Goal: Task Accomplishment & Management: Use online tool/utility

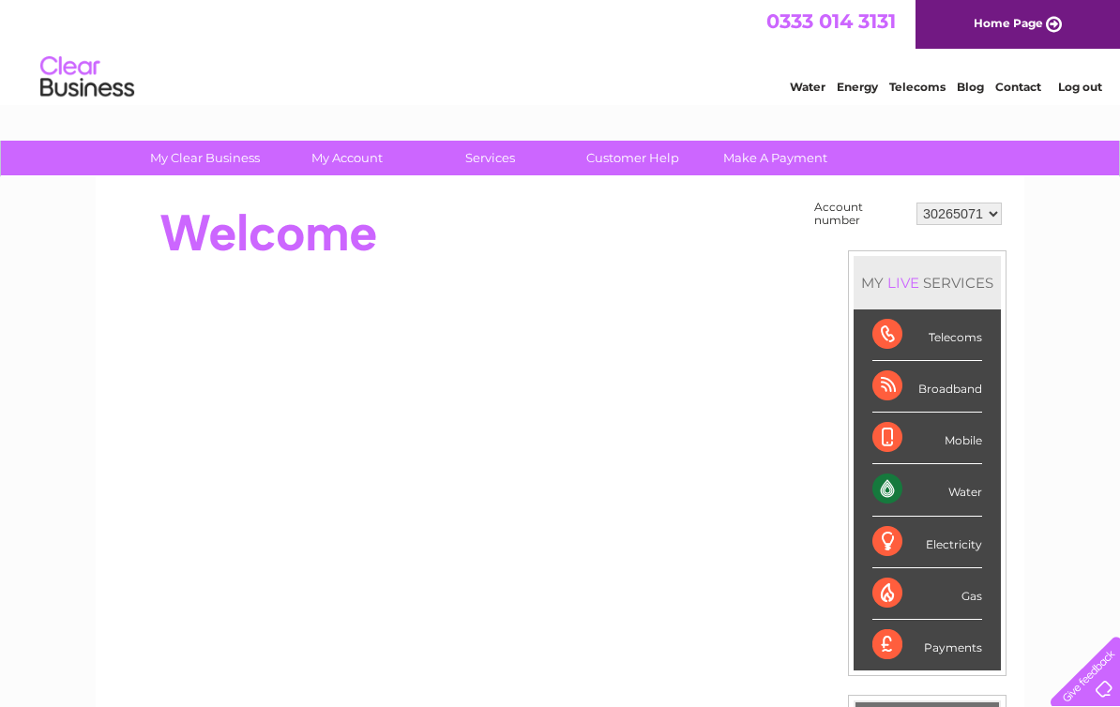
click at [922, 485] on div "Water" at bounding box center [927, 490] width 110 height 52
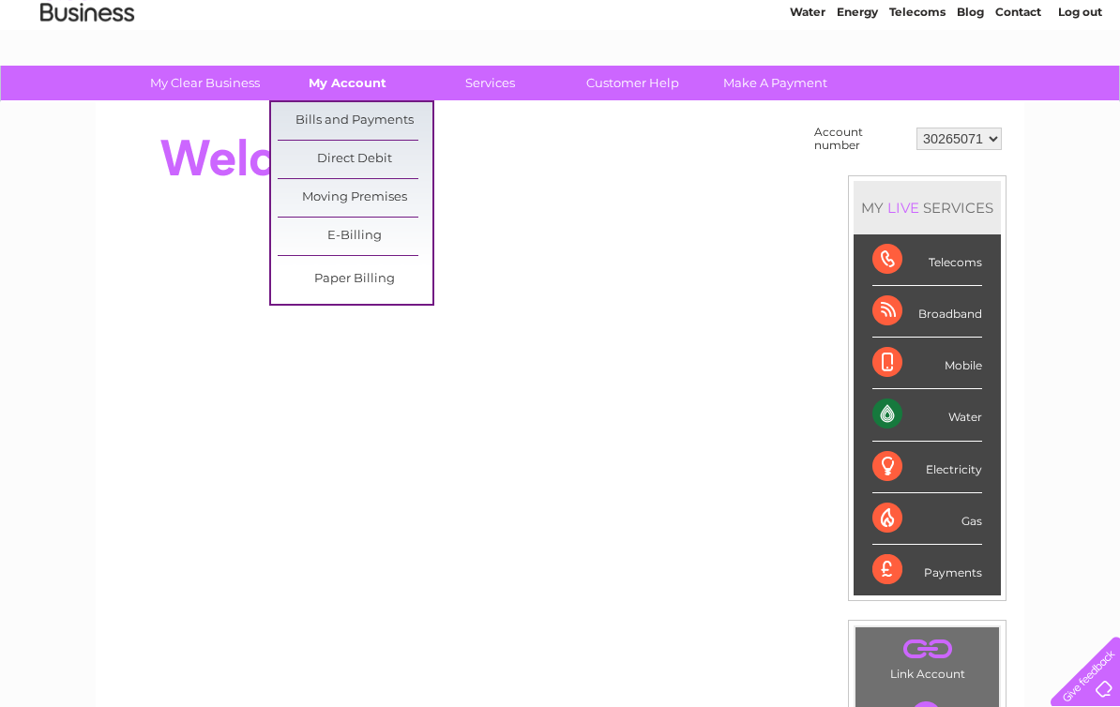
scroll to position [74, 0]
click at [961, 143] on select "30265071" at bounding box center [958, 139] width 85 height 23
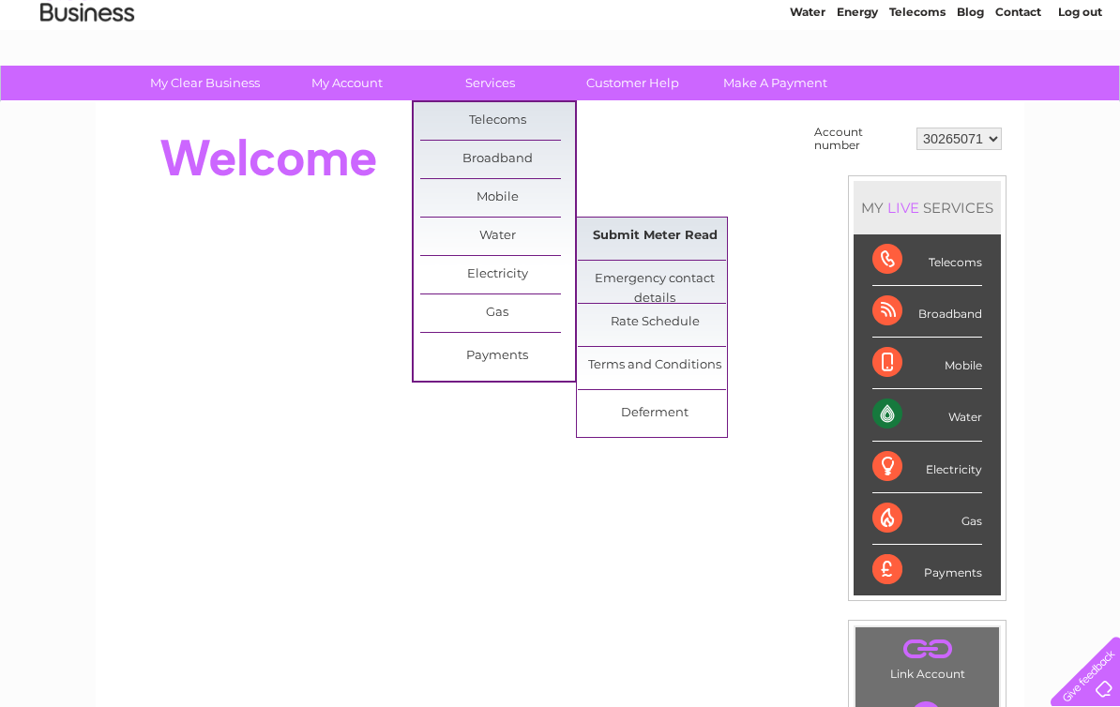
click at [651, 233] on link "Submit Meter Read" at bounding box center [655, 237] width 155 height 38
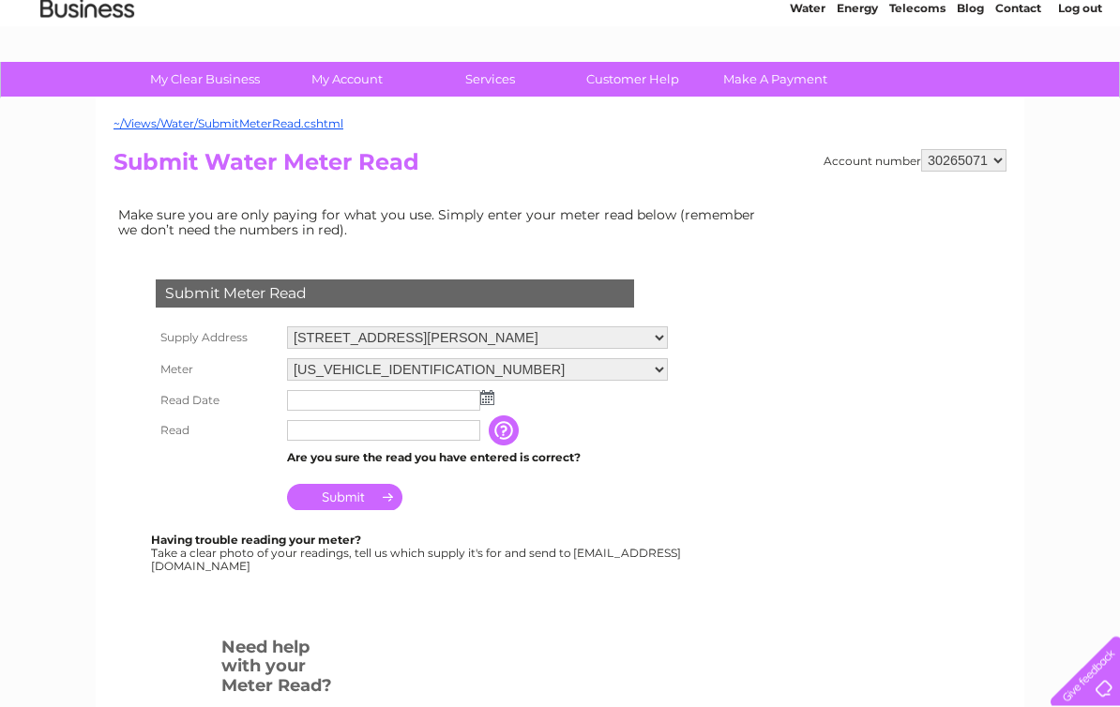
scroll to position [82, 0]
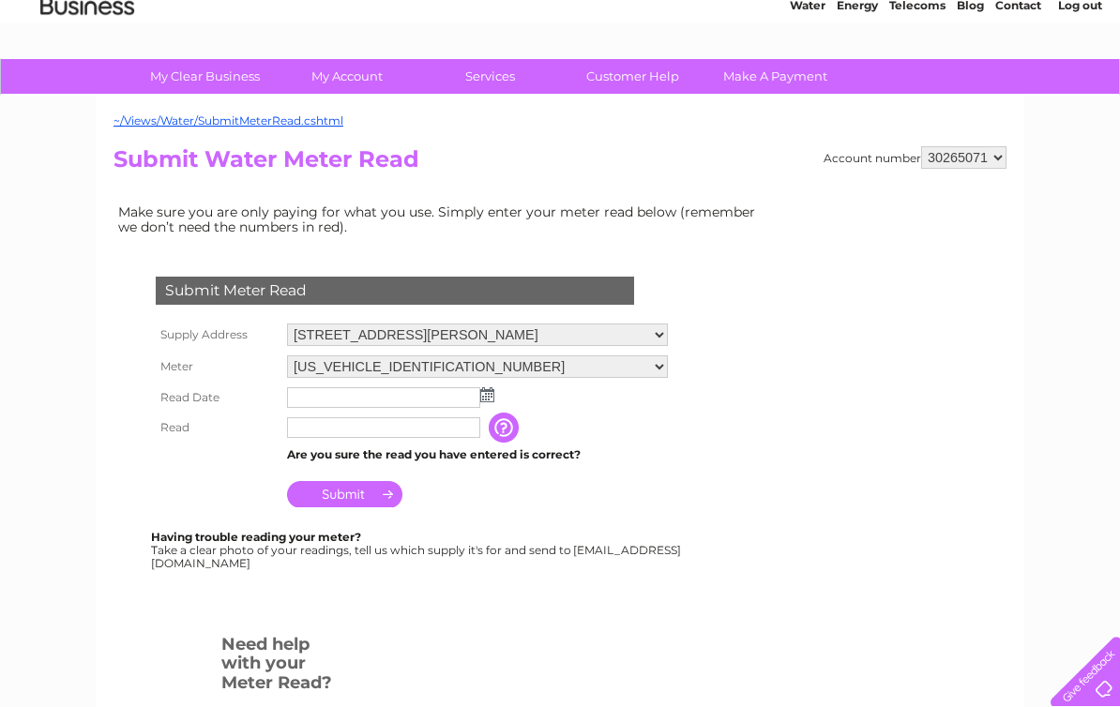
click at [313, 400] on input "text" at bounding box center [383, 397] width 193 height 21
click at [324, 437] on input "text" at bounding box center [383, 429] width 193 height 21
type input "00224"
click at [318, 396] on input "text" at bounding box center [383, 397] width 193 height 21
click at [488, 397] on img at bounding box center [489, 395] width 14 height 15
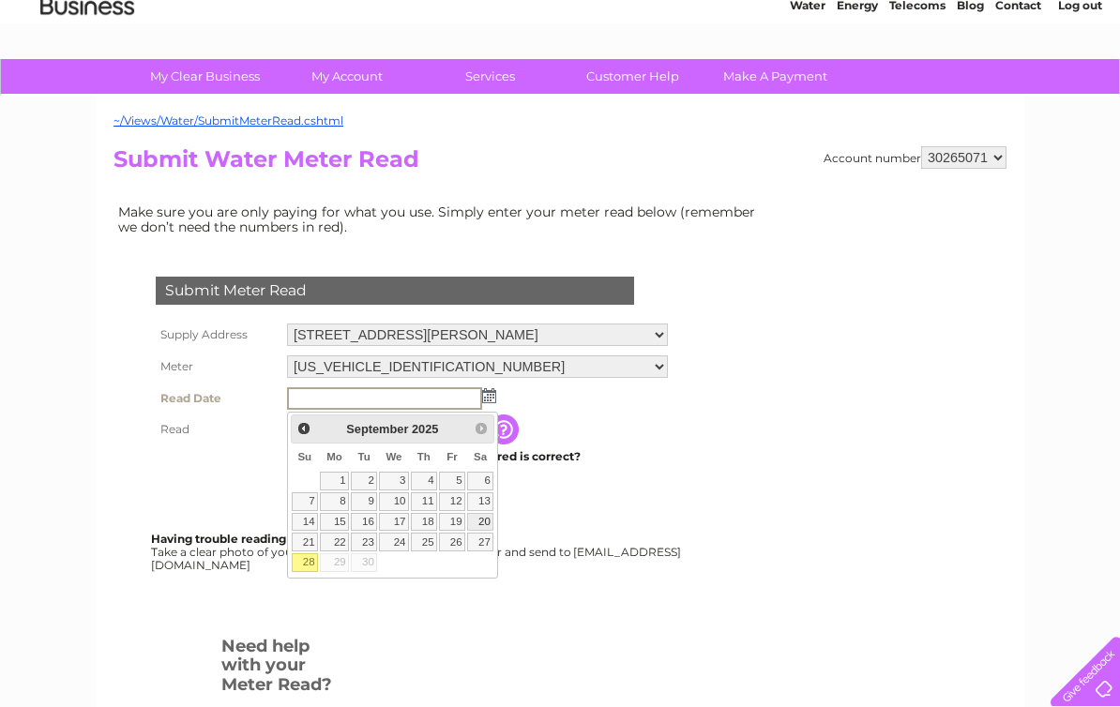
click at [476, 514] on link "20" at bounding box center [480, 522] width 26 height 19
type input "2025/09/20"
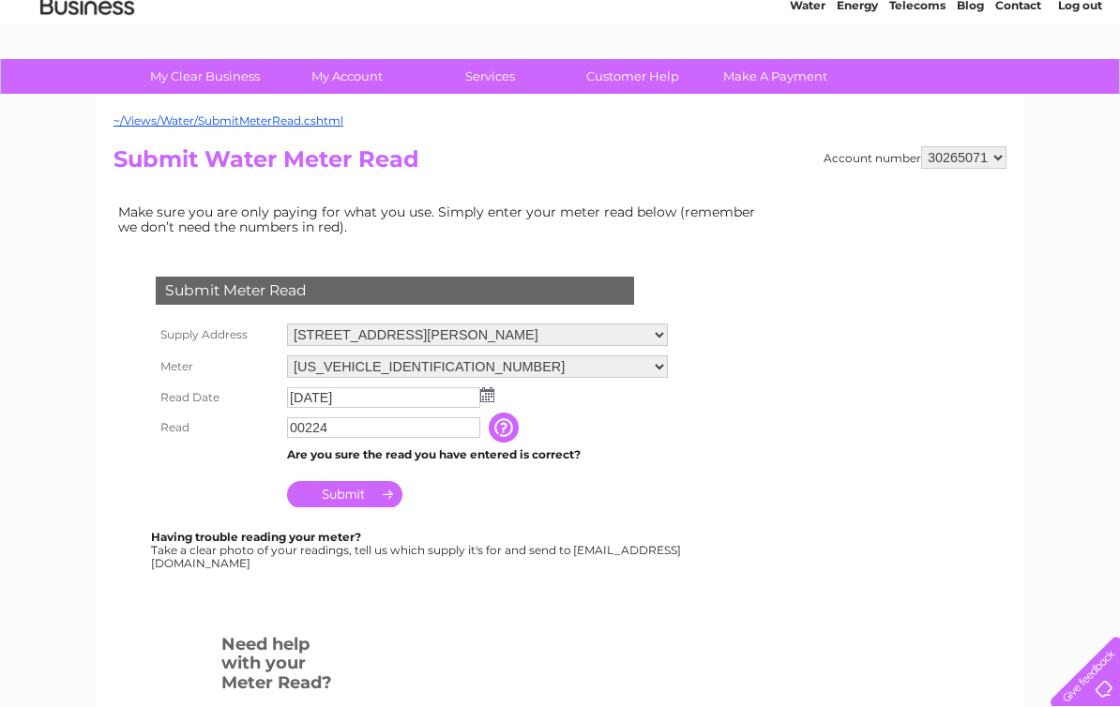
click at [357, 497] on input "Submit" at bounding box center [344, 494] width 115 height 26
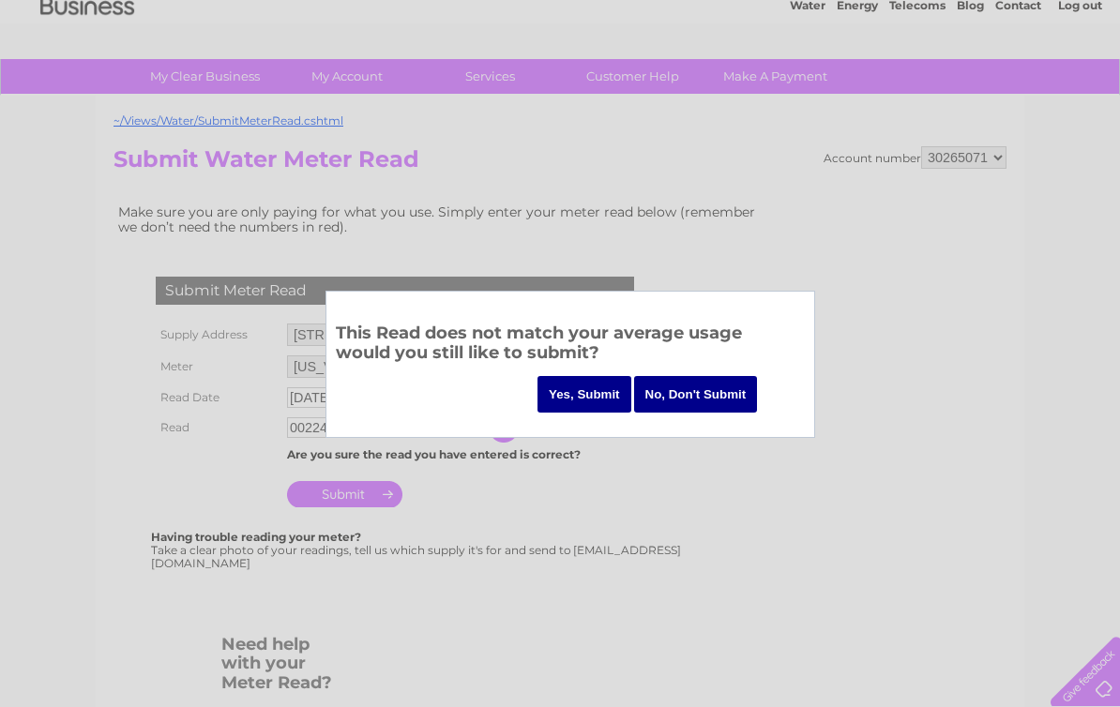
click at [585, 525] on div at bounding box center [560, 353] width 1120 height 707
click at [664, 389] on input "No, Don't Submit" at bounding box center [696, 394] width 124 height 37
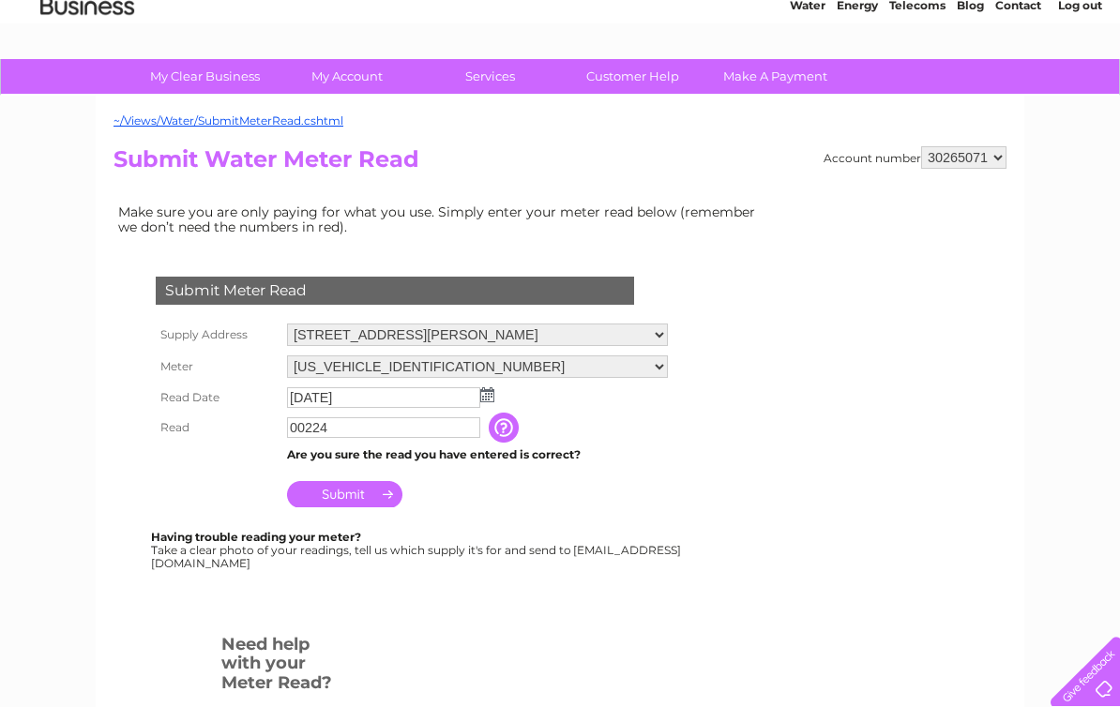
click at [350, 435] on input "00224" at bounding box center [383, 427] width 193 height 21
click at [355, 497] on input "Submit" at bounding box center [344, 496] width 115 height 26
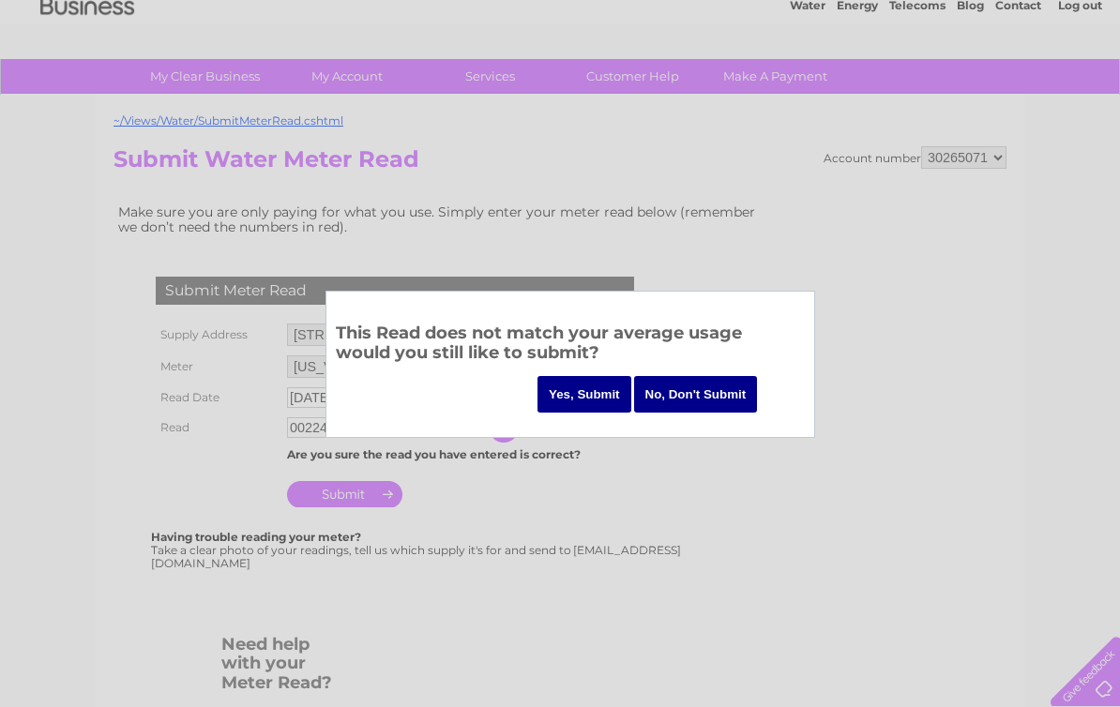
click at [578, 389] on input "Yes, Submit" at bounding box center [584, 394] width 94 height 37
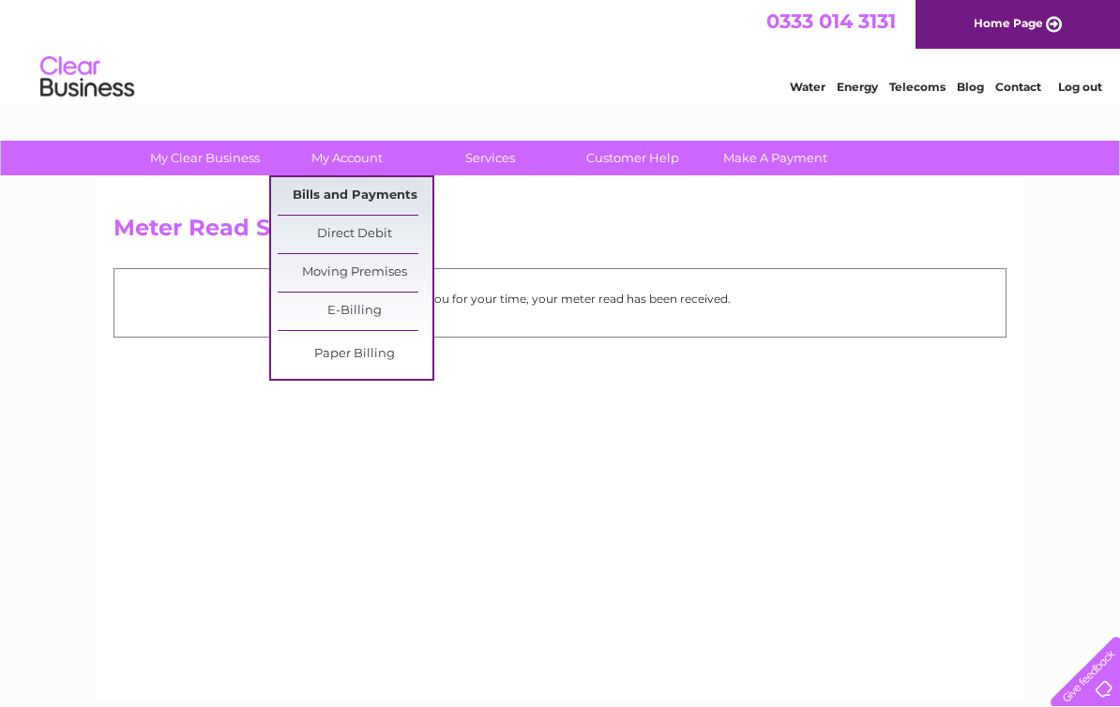
click at [346, 189] on link "Bills and Payments" at bounding box center [355, 196] width 155 height 38
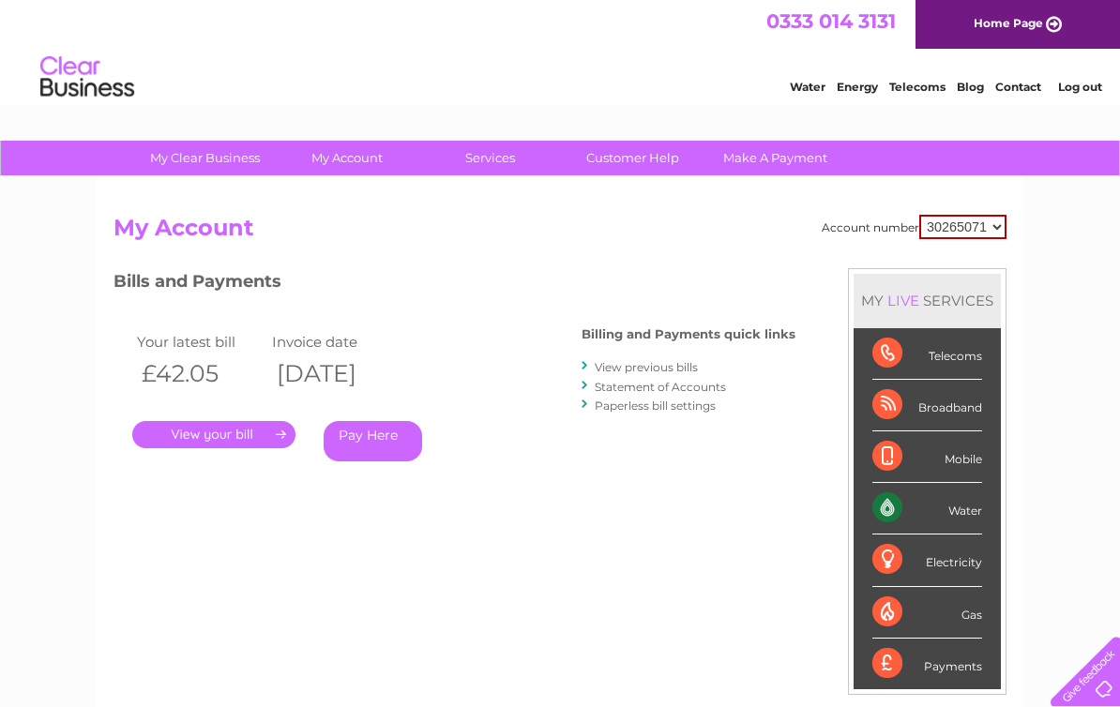
click at [983, 227] on select "30265071" at bounding box center [962, 227] width 87 height 24
click at [625, 386] on link "Statement of Accounts" at bounding box center [660, 387] width 131 height 14
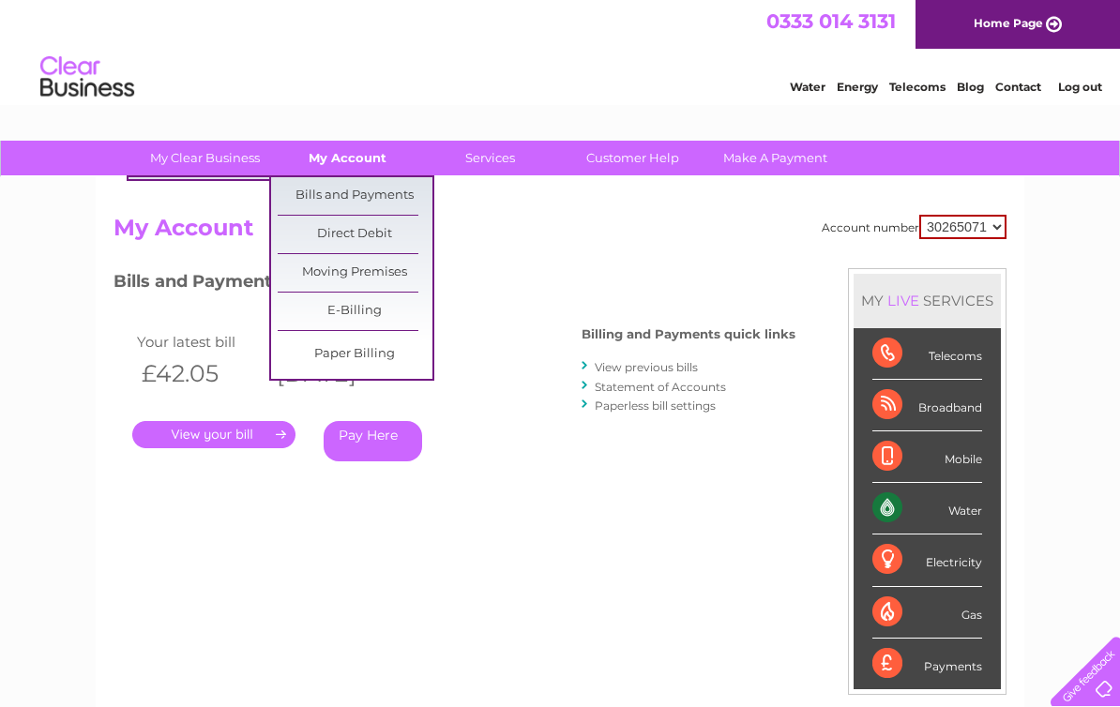
click at [352, 160] on link "My Account" at bounding box center [347, 158] width 155 height 35
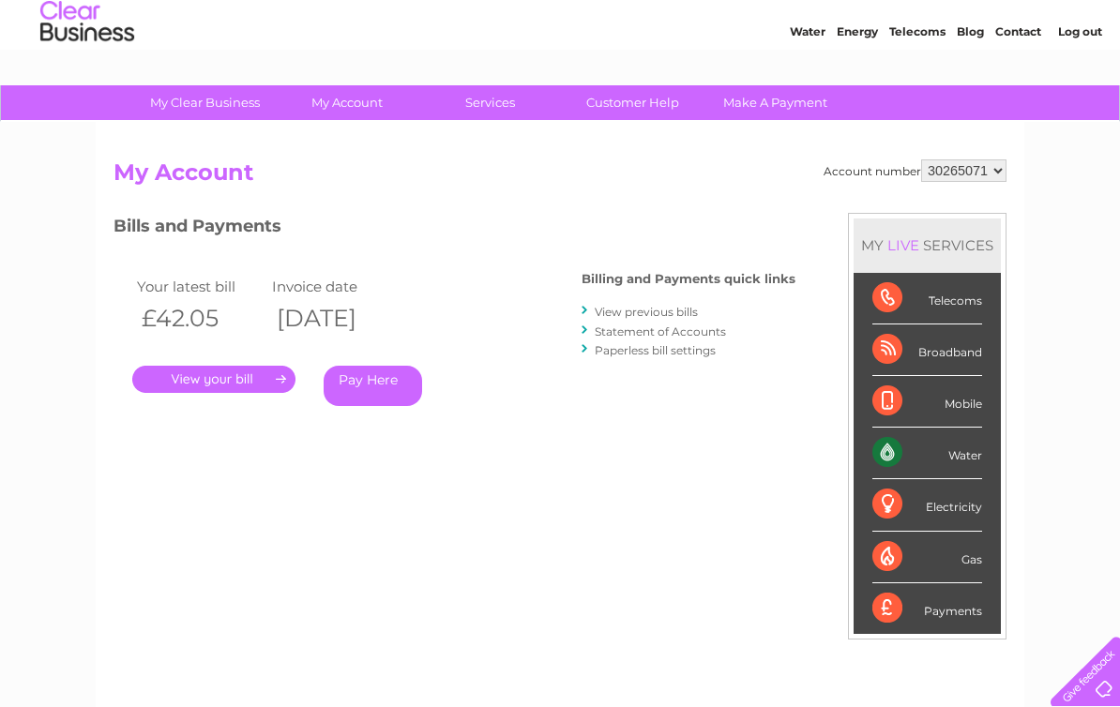
scroll to position [56, 0]
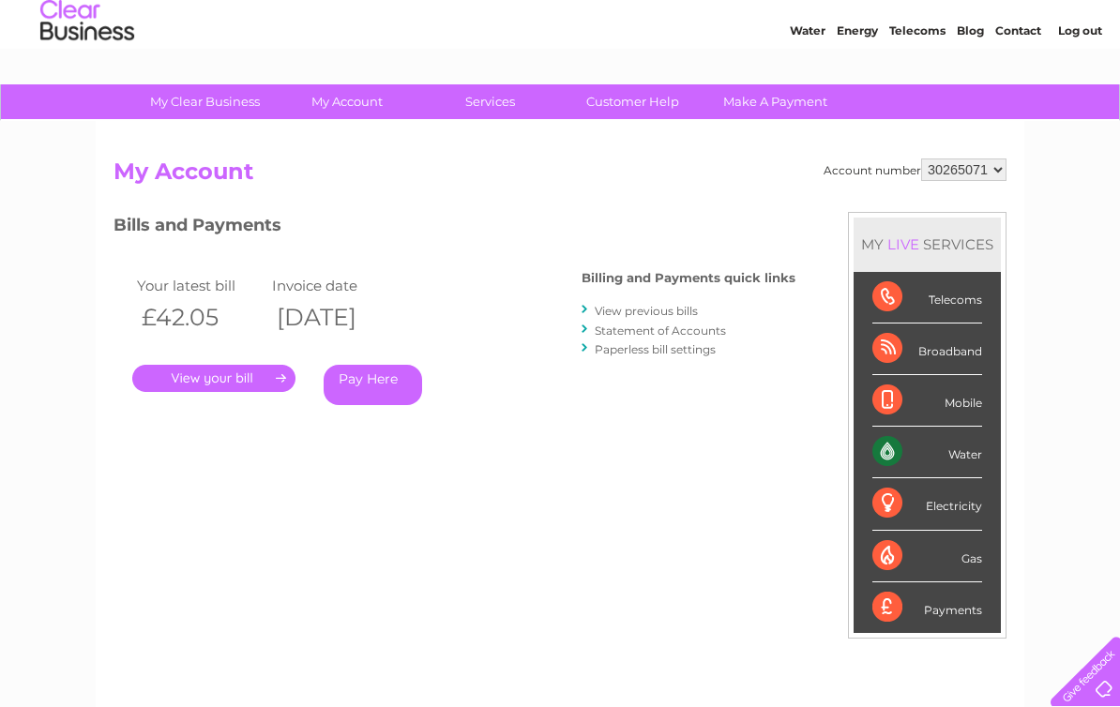
click at [998, 173] on select "30265071" at bounding box center [963, 169] width 85 height 23
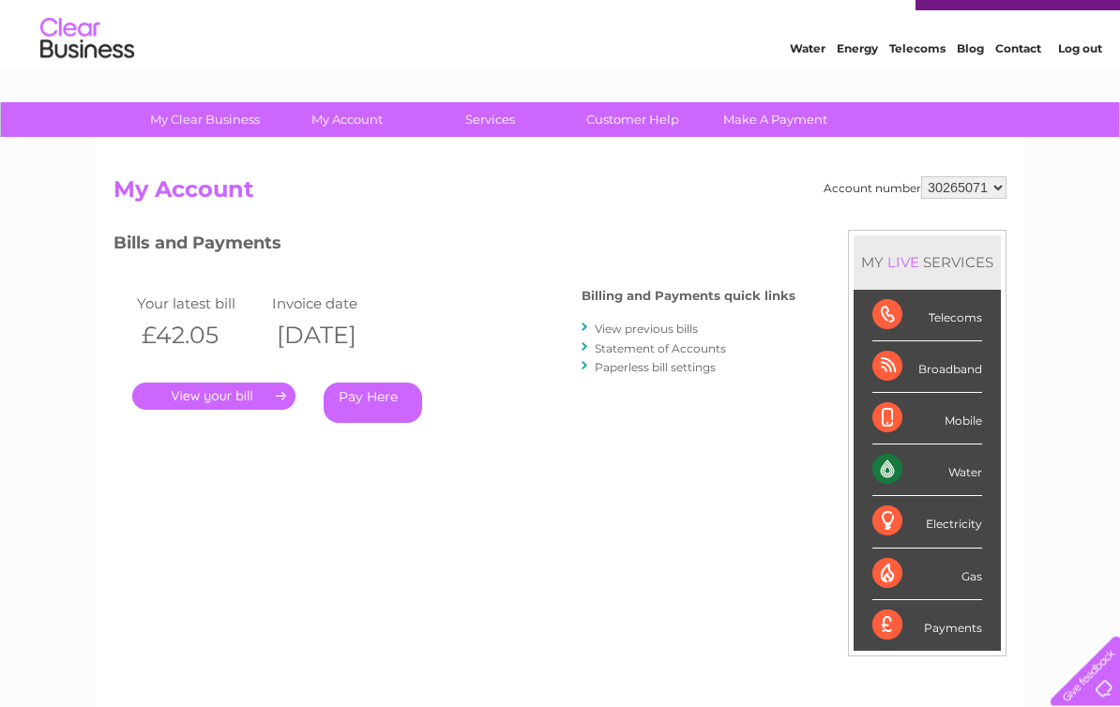
scroll to position [0, 0]
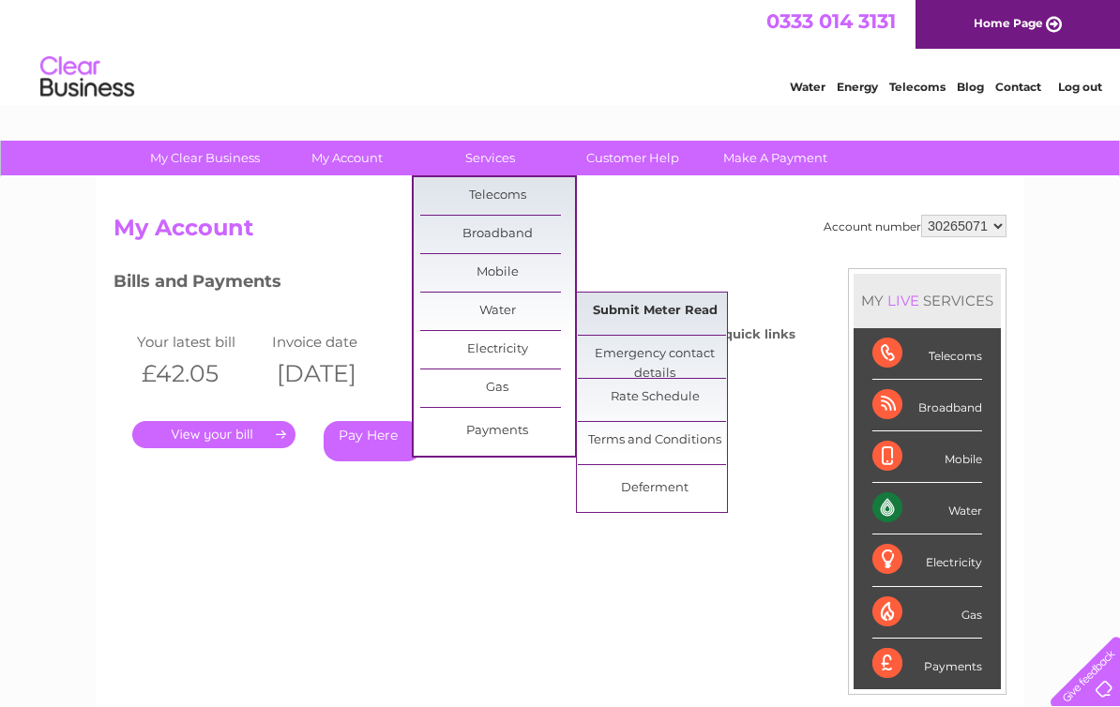
click at [653, 310] on link "Submit Meter Read" at bounding box center [655, 312] width 155 height 38
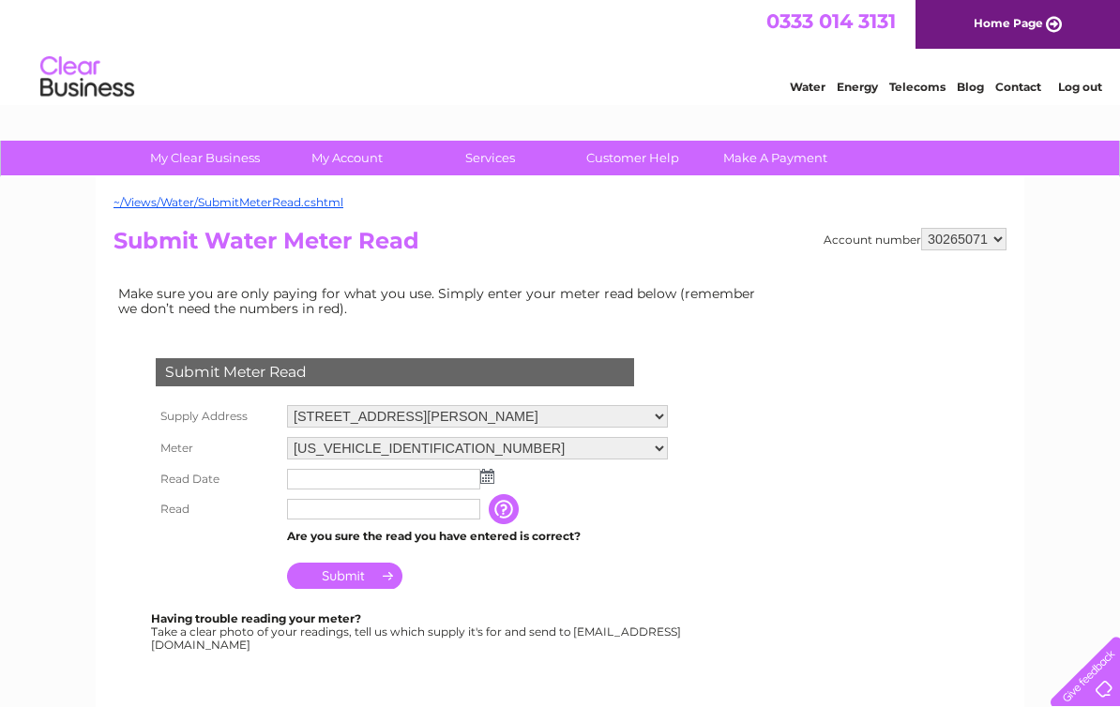
click at [640, 416] on select "Shore Cottage, Durness, Lairg, Sutherland, IV27 4QF Kyleview Cottage, Durness, …" at bounding box center [477, 416] width 381 height 23
select select "396552"
click at [312, 484] on input "text" at bounding box center [383, 479] width 193 height 21
click at [307, 479] on input "text" at bounding box center [384, 480] width 195 height 23
click at [306, 486] on input "text" at bounding box center [384, 480] width 195 height 23
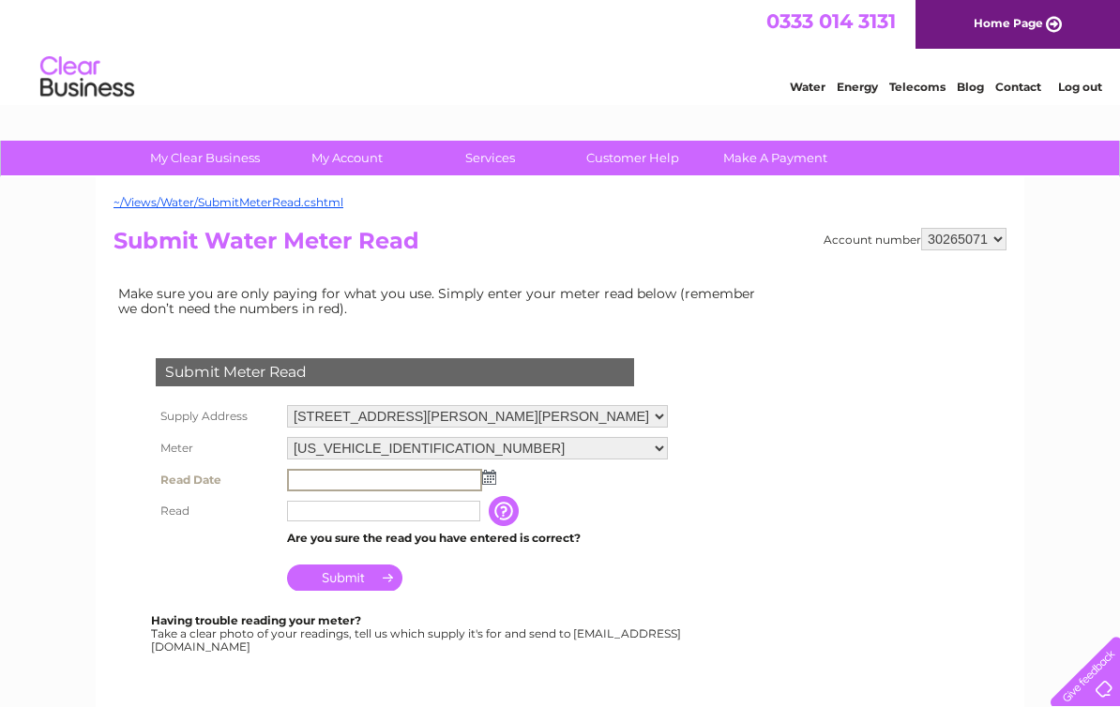
click at [313, 479] on input "text" at bounding box center [384, 480] width 195 height 23
click at [489, 479] on img at bounding box center [489, 477] width 14 height 15
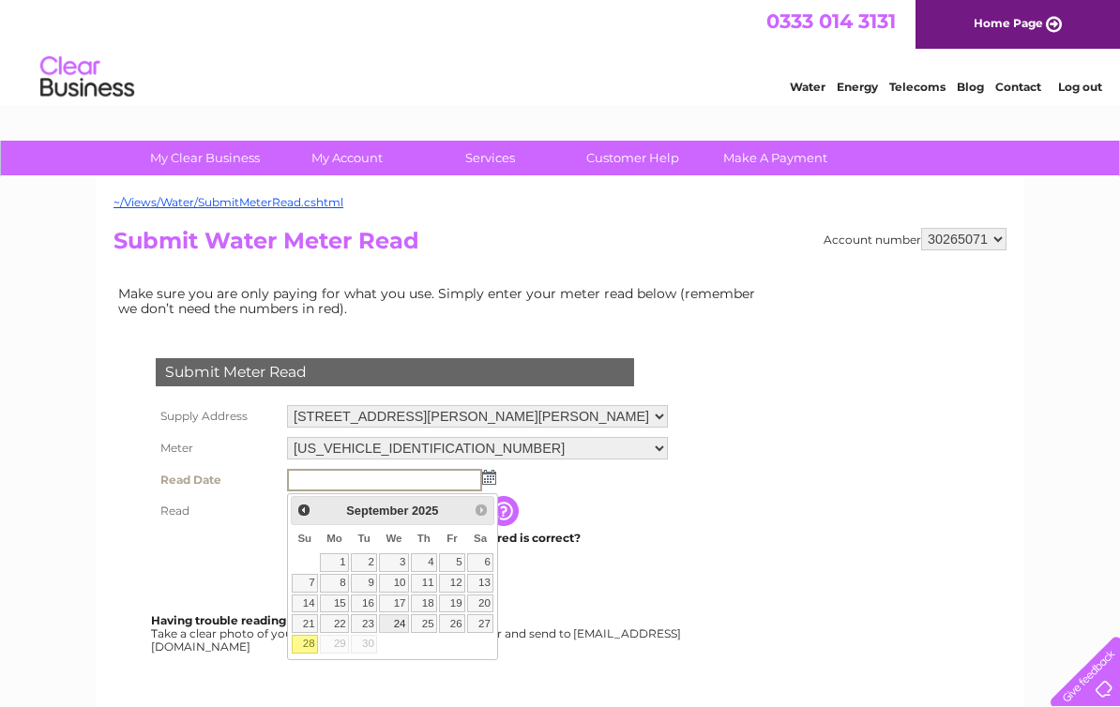
click at [402, 623] on link "24" at bounding box center [394, 623] width 30 height 19
type input "2025/09/24"
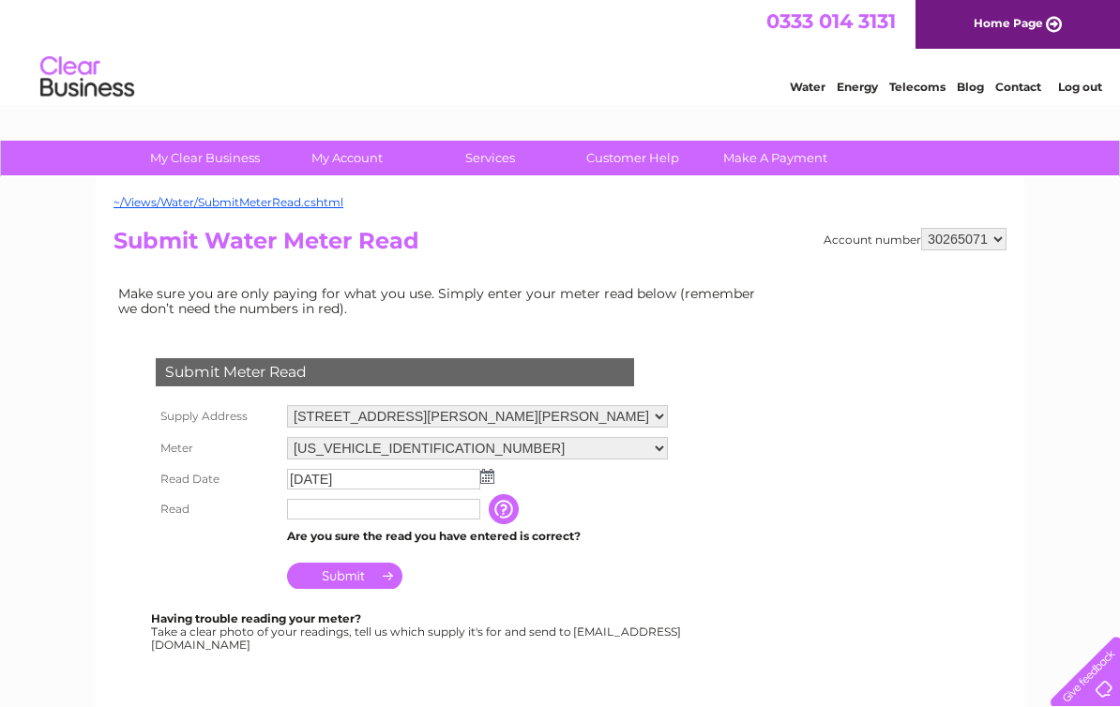
click at [312, 508] on input "text" at bounding box center [383, 509] width 193 height 21
type input "00161"
click at [354, 583] on input "Submit" at bounding box center [344, 578] width 115 height 26
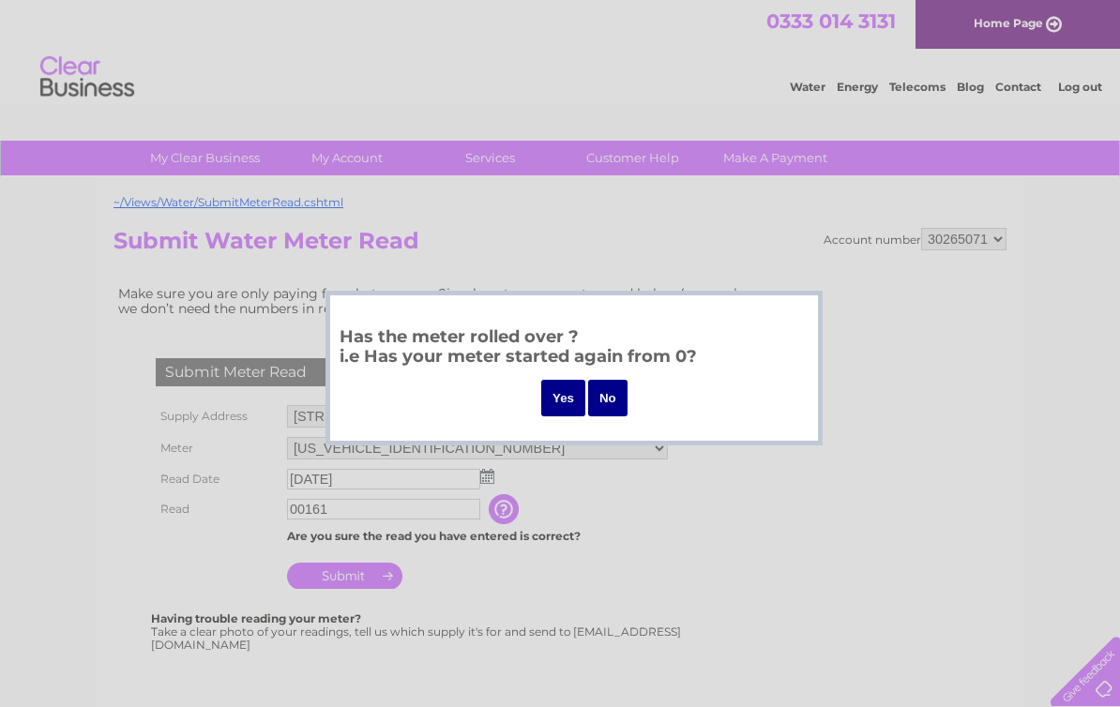
click at [610, 400] on input "No" at bounding box center [607, 398] width 39 height 37
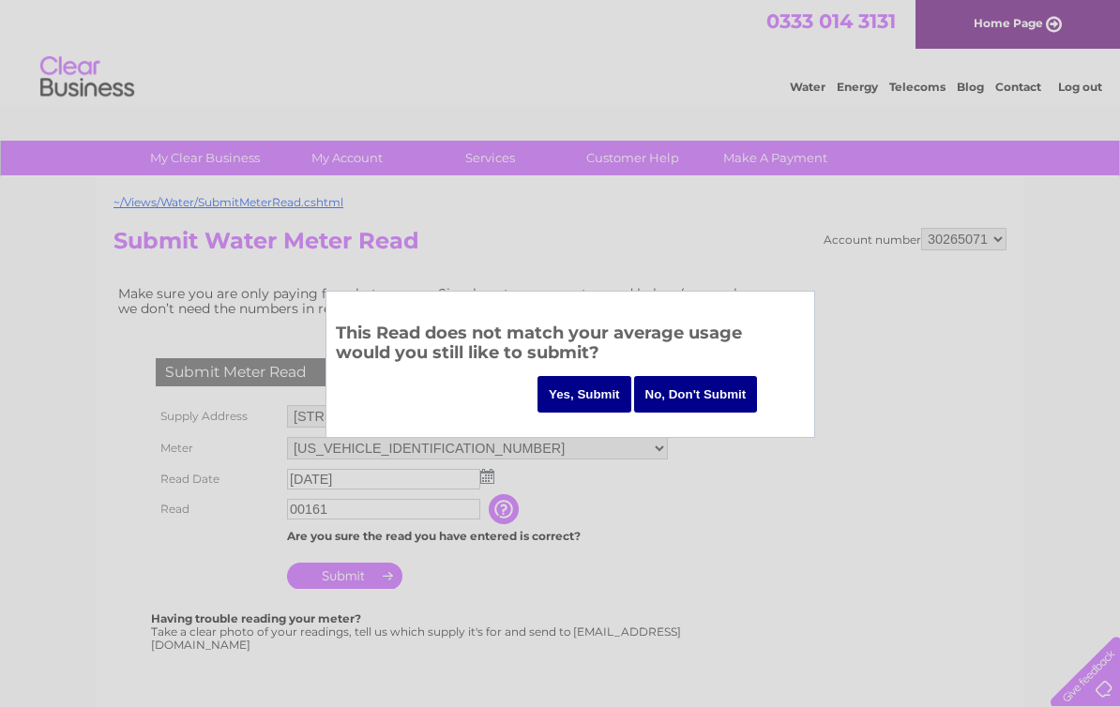
click at [580, 394] on input "Yes, Submit" at bounding box center [584, 394] width 94 height 37
